Goal: Information Seeking & Learning: Learn about a topic

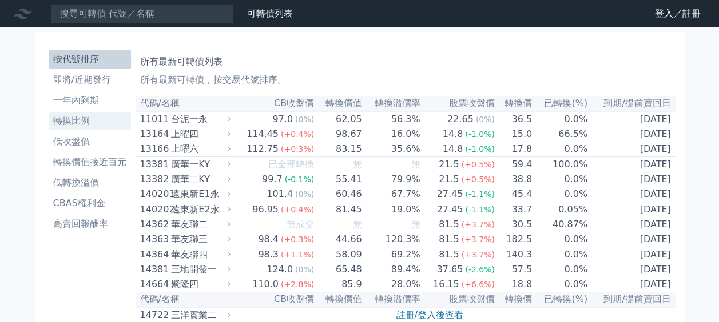
click at [70, 117] on li "轉換比例" at bounding box center [90, 121] width 82 height 14
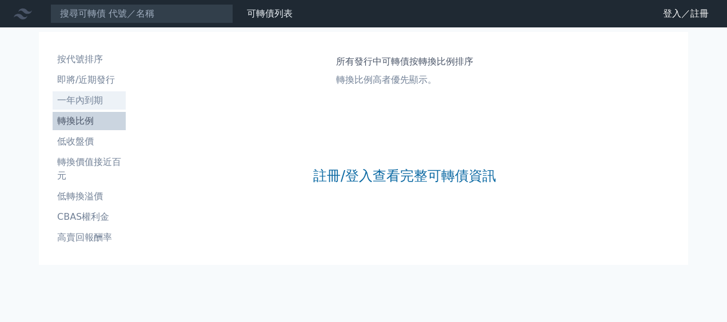
click at [90, 92] on link "一年內到期" at bounding box center [89, 100] width 73 height 18
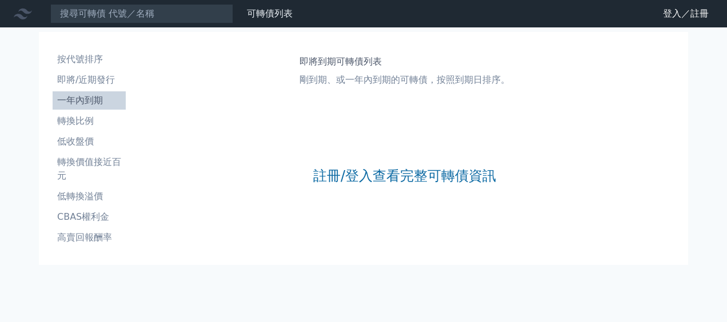
click at [87, 49] on div "按代號排序 即將/近期發行 一年內到期 轉換比例 低收盤價 轉換價值接近百元 低轉換溢價 CBAS權利金 高賣回報酬率" at bounding box center [89, 149] width 82 height 206
click at [86, 62] on li "按代號排序" at bounding box center [89, 60] width 73 height 14
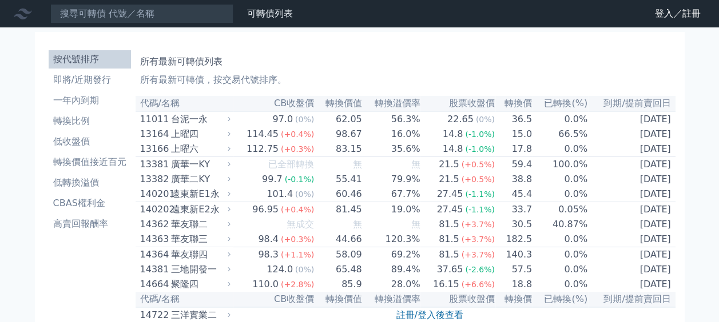
click at [86, 70] on ul "按代號排序 即將/近期發行 一年內到期 轉換比例 低收盤價 轉換價值接近百元 低轉換溢價 CBAS權利金 高賣回報酬率" at bounding box center [90, 141] width 82 height 183
click at [87, 73] on li "即將/近期發行" at bounding box center [90, 80] width 82 height 14
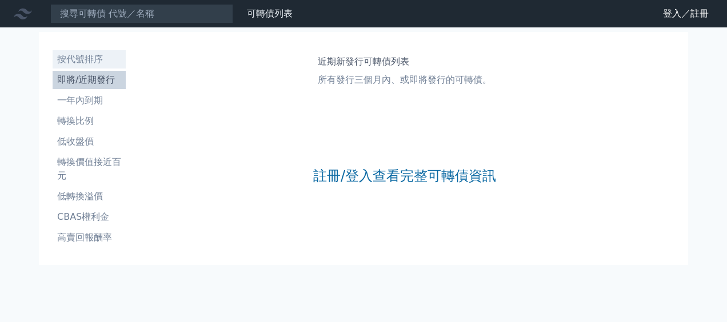
click at [99, 59] on li "按代號排序" at bounding box center [89, 60] width 73 height 14
